Goal: Information Seeking & Learning: Learn about a topic

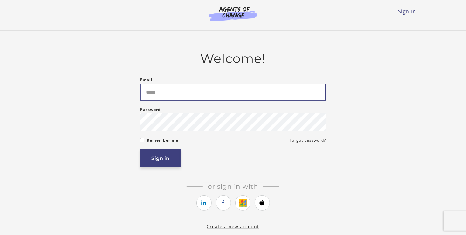
type input "**********"
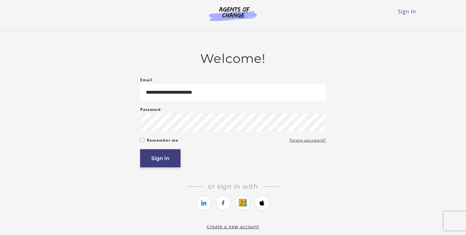
click at [163, 159] on button "Sign in" at bounding box center [160, 159] width 40 height 18
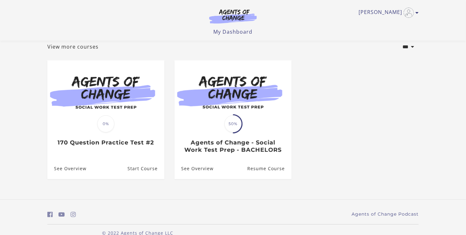
scroll to position [43, 0]
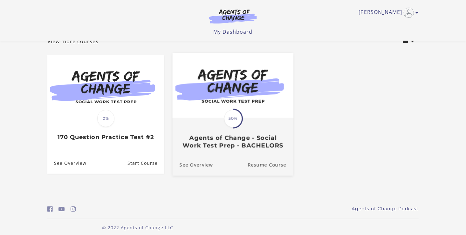
click at [237, 120] on span "50%" at bounding box center [233, 119] width 18 height 18
